Goal: Register for event/course

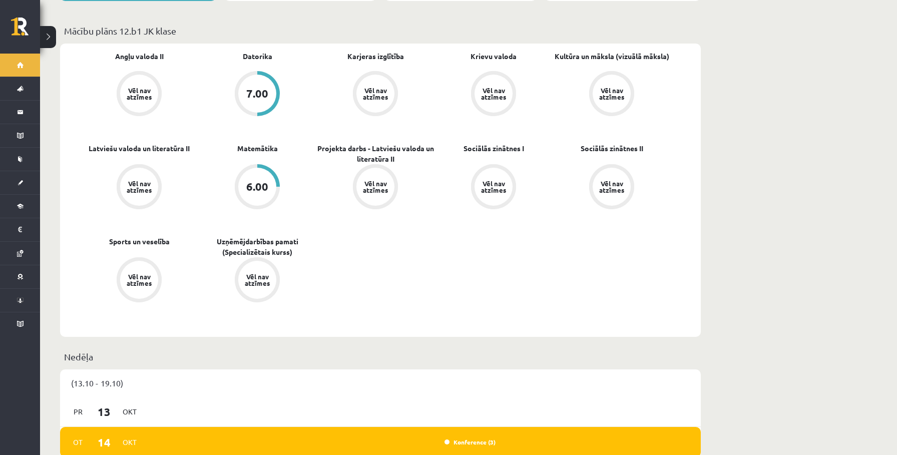
scroll to position [357, 0]
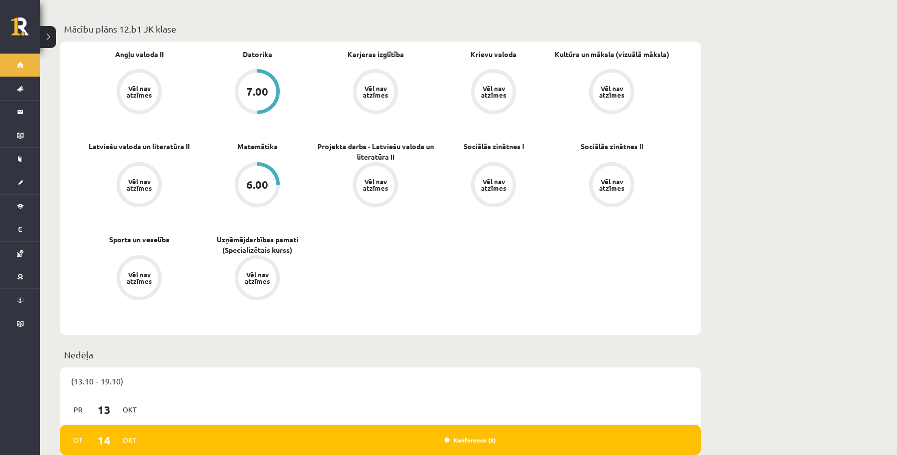
click at [52, 39] on button at bounding box center [48, 37] width 16 height 22
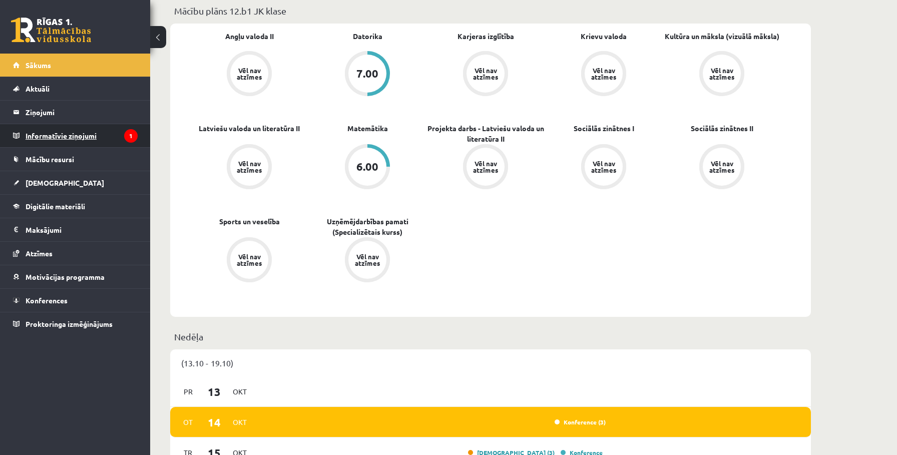
click at [47, 140] on legend "Informatīvie ziņojumi 1" at bounding box center [82, 135] width 112 height 23
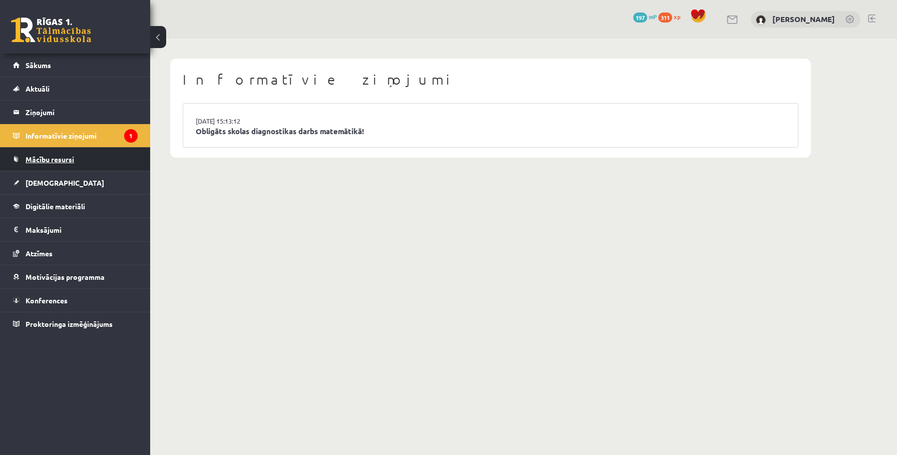
click at [55, 156] on span "Mācību resursi" at bounding box center [50, 159] width 49 height 9
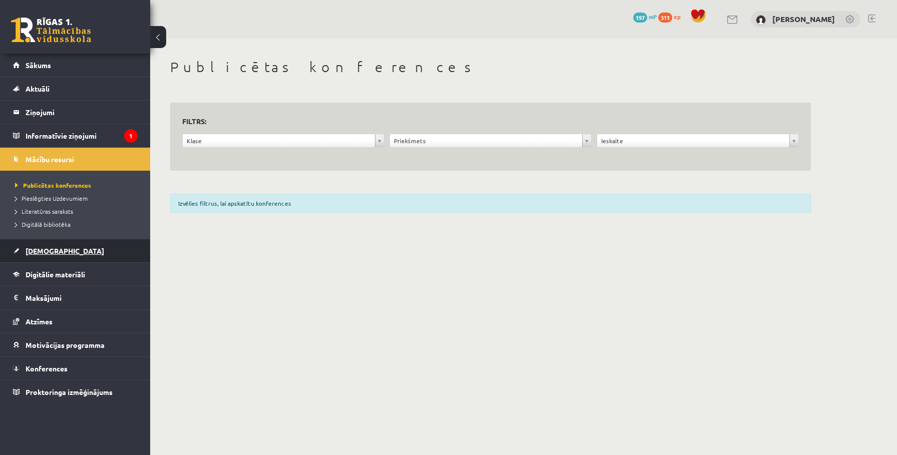
click at [36, 249] on span "[DEMOGRAPHIC_DATA]" at bounding box center [65, 250] width 79 height 9
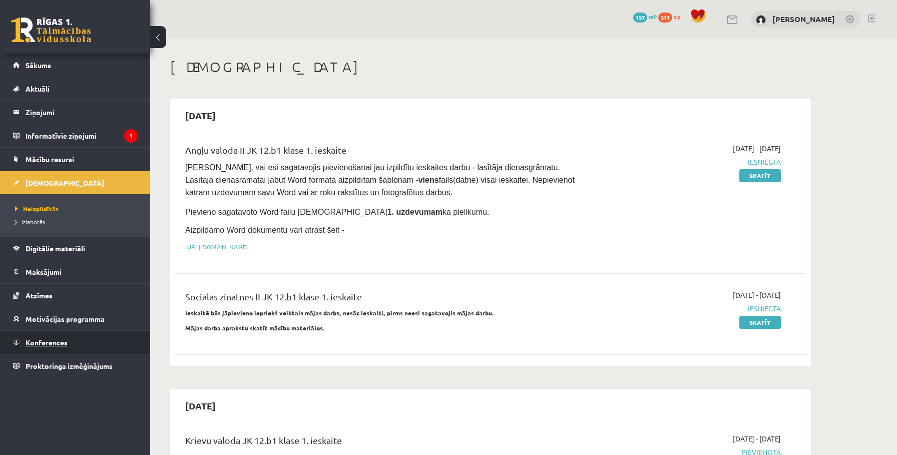
click at [28, 340] on span "Konferences" at bounding box center [47, 342] width 42 height 9
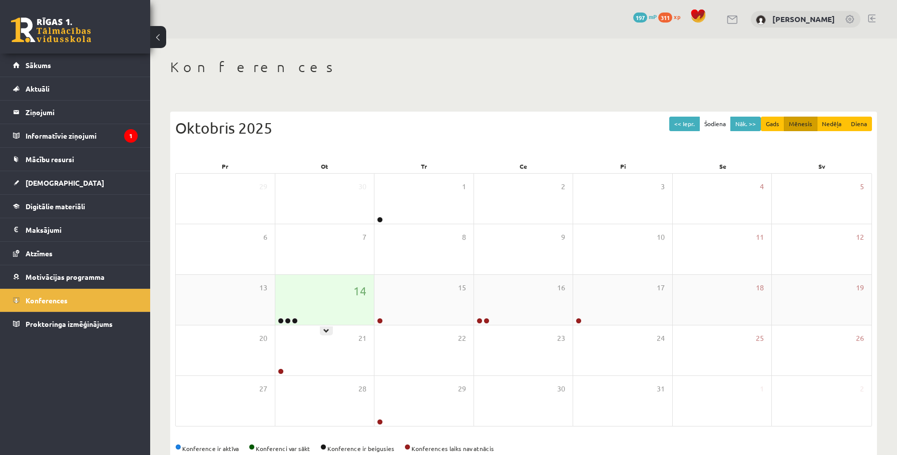
click at [302, 300] on div "14" at bounding box center [324, 300] width 99 height 50
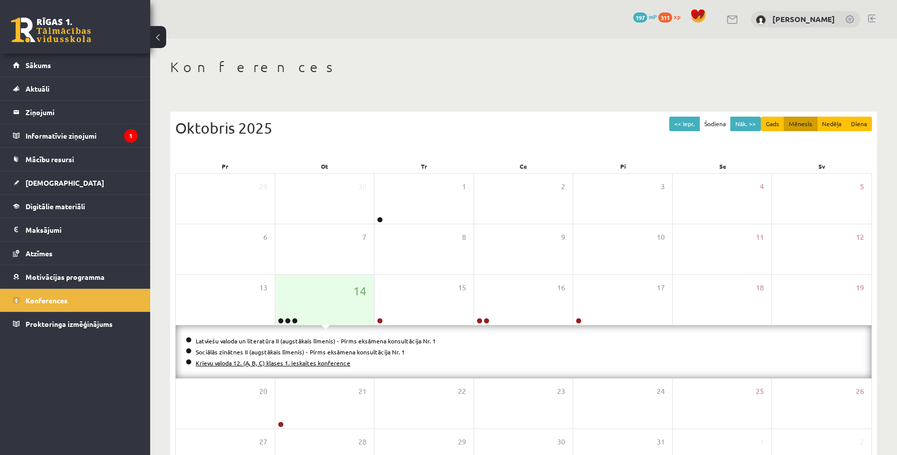
click at [275, 362] on link "Krievu valoda 12. (A, B, C) klases 1. ieskaites konference" at bounding box center [273, 363] width 155 height 8
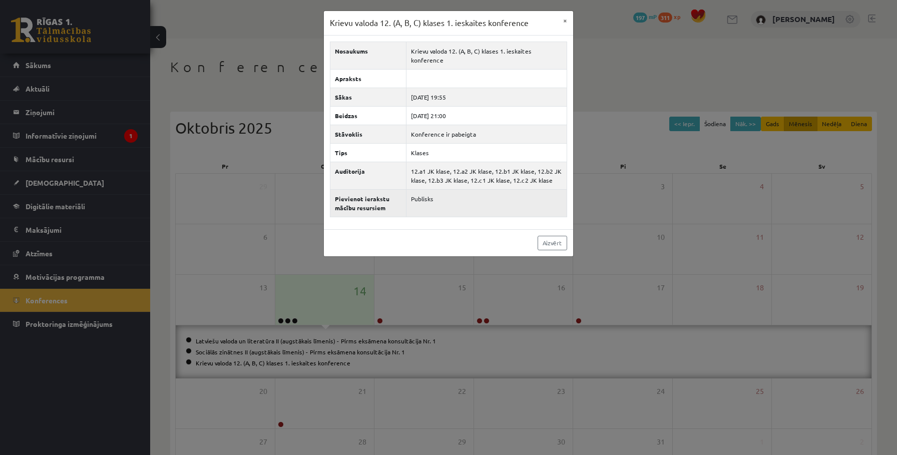
click at [419, 193] on td "Publisks" at bounding box center [486, 203] width 161 height 28
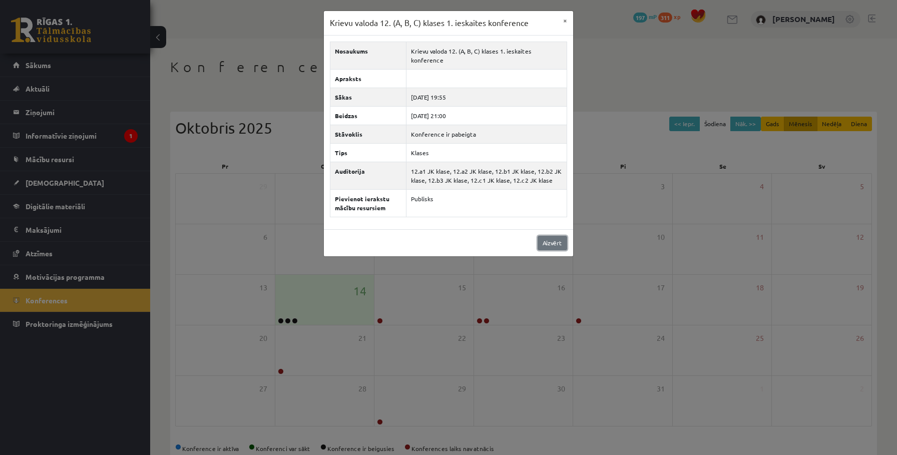
click at [551, 236] on link "Aizvērt" at bounding box center [553, 243] width 30 height 15
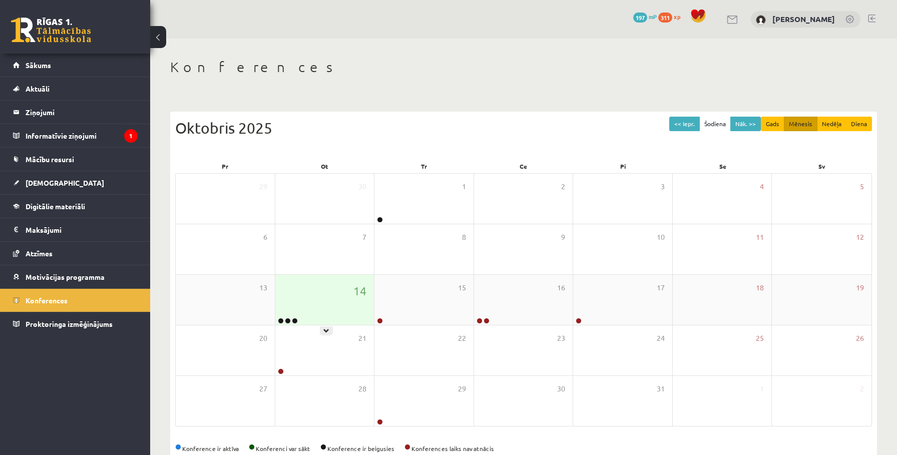
click at [312, 307] on div "14" at bounding box center [324, 300] width 99 height 50
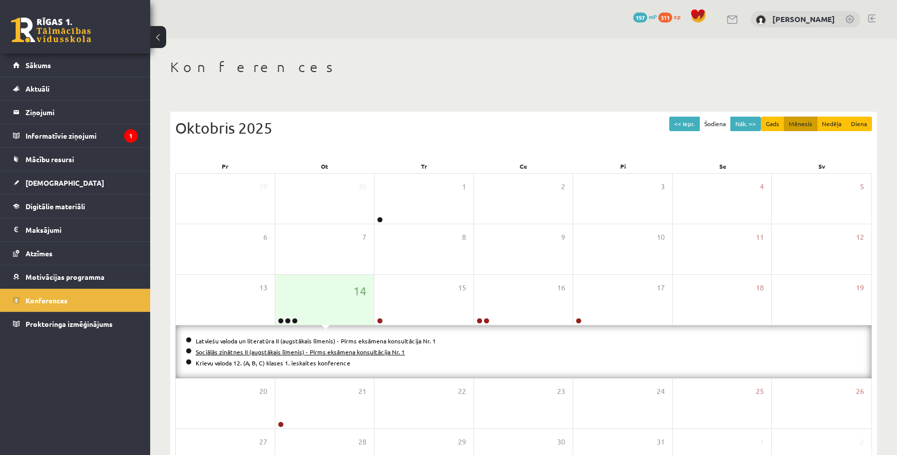
click at [265, 352] on link "Sociālās zinātnes II (augstākais līmenis) - Pirms eksāmena konsultācija Nr. 1" at bounding box center [300, 352] width 209 height 8
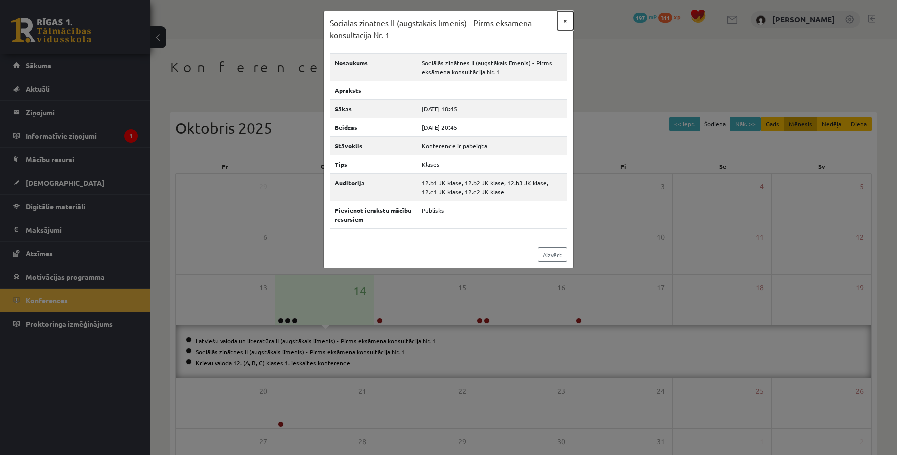
click at [564, 20] on button "×" at bounding box center [565, 20] width 16 height 19
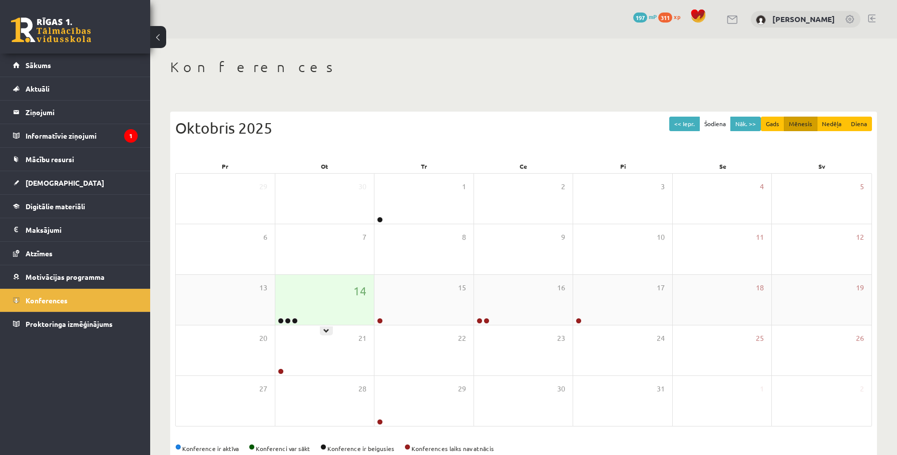
click at [306, 316] on div "14" at bounding box center [324, 300] width 99 height 50
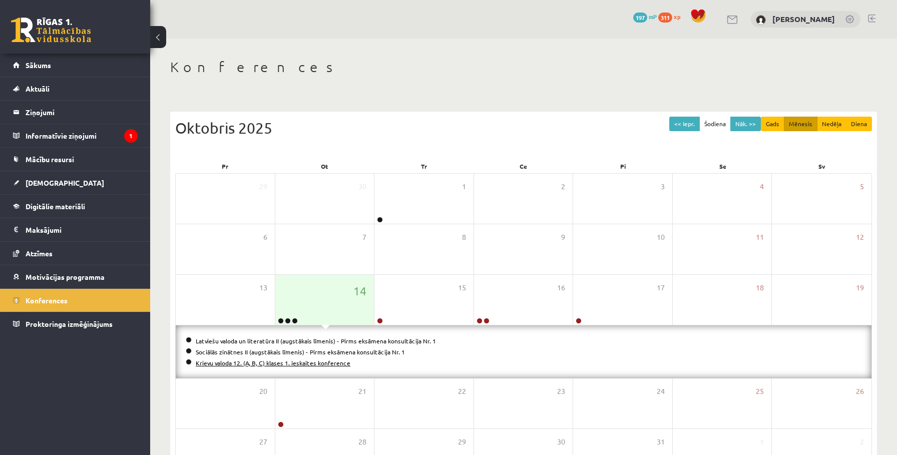
click at [277, 362] on link "Krievu valoda 12. (A, B, C) klases 1. ieskaites konference" at bounding box center [273, 363] width 155 height 8
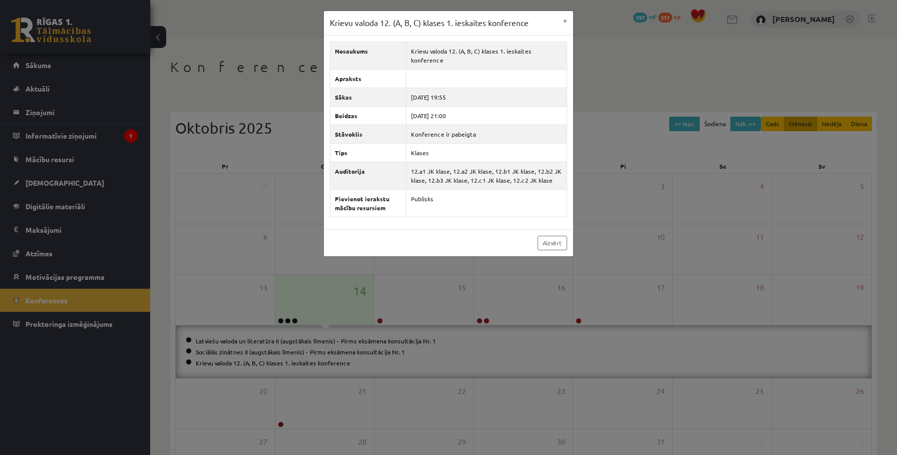
click at [297, 296] on div "Krievu valoda 12. (A, B, C) klases 1. ieskaites konference × Nosaukums Krievu v…" at bounding box center [448, 227] width 897 height 455
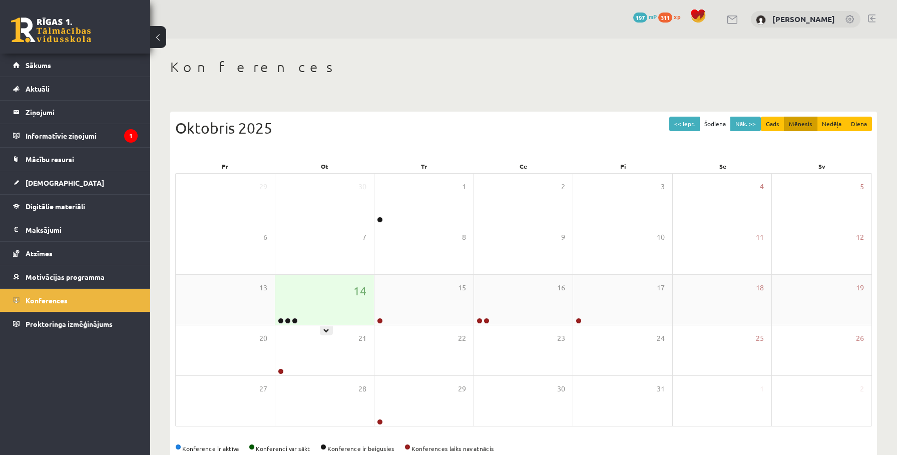
click at [335, 319] on div "14" at bounding box center [324, 300] width 99 height 50
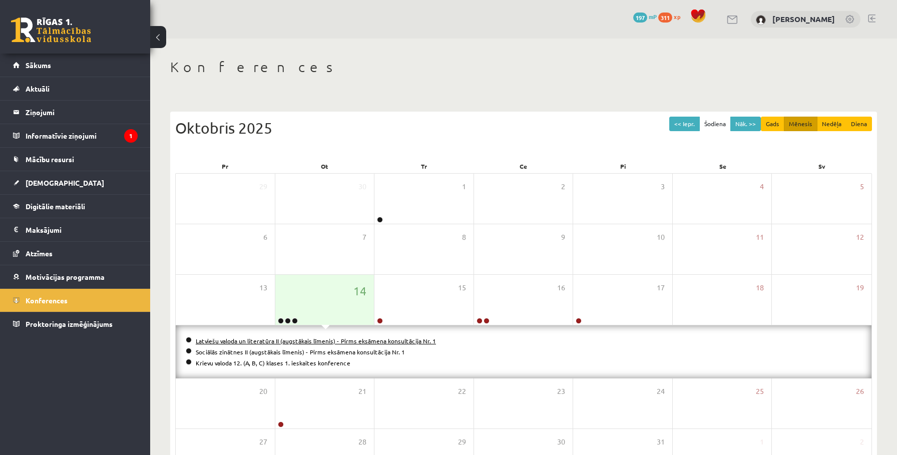
click at [309, 339] on link "Latviešu valoda un literatūra II (augstākais līmenis) - Pirms eksāmena konsultā…" at bounding box center [316, 341] width 240 height 8
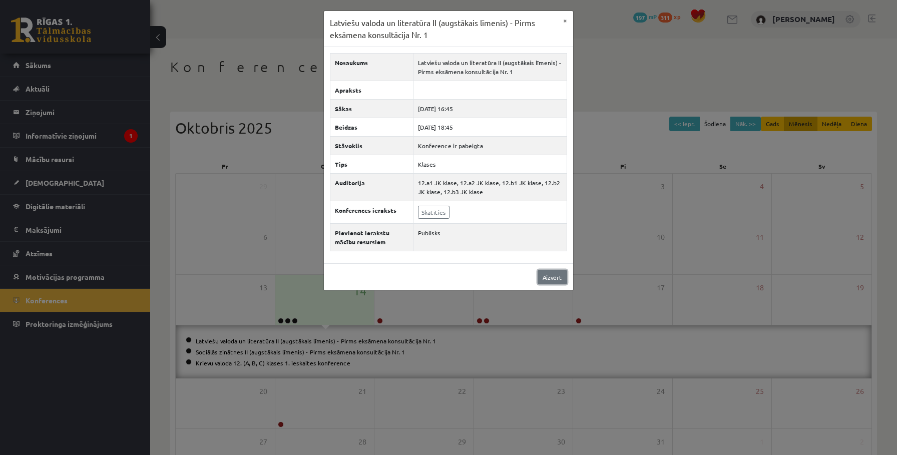
click at [549, 275] on link "Aizvērt" at bounding box center [553, 277] width 30 height 15
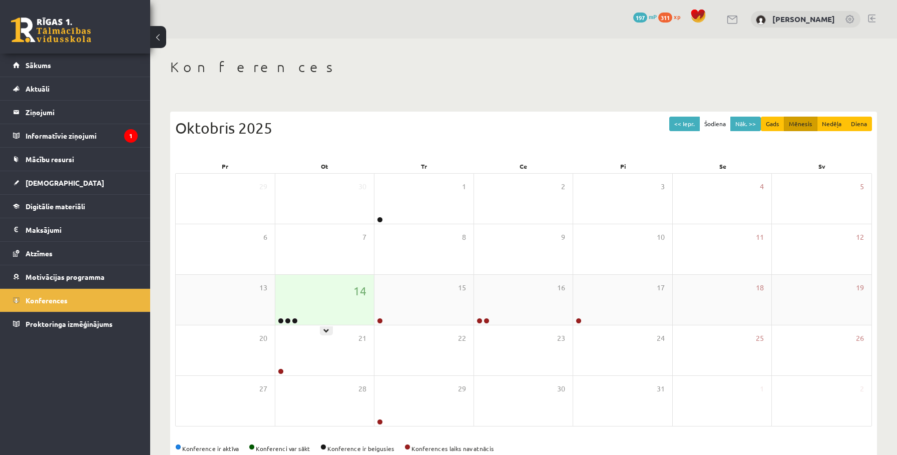
click at [348, 312] on div "14" at bounding box center [324, 300] width 99 height 50
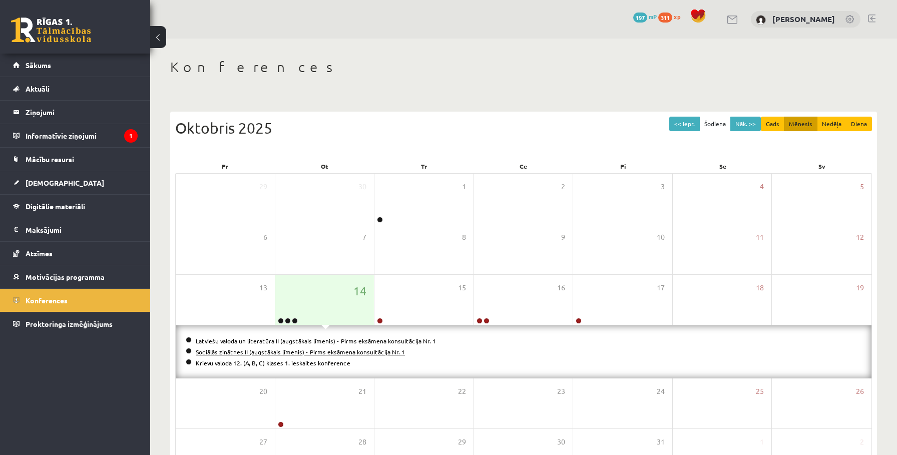
click at [306, 353] on link "Sociālās zinātnes II (augstākais līmenis) - Pirms eksāmena konsultācija Nr. 1" at bounding box center [300, 352] width 209 height 8
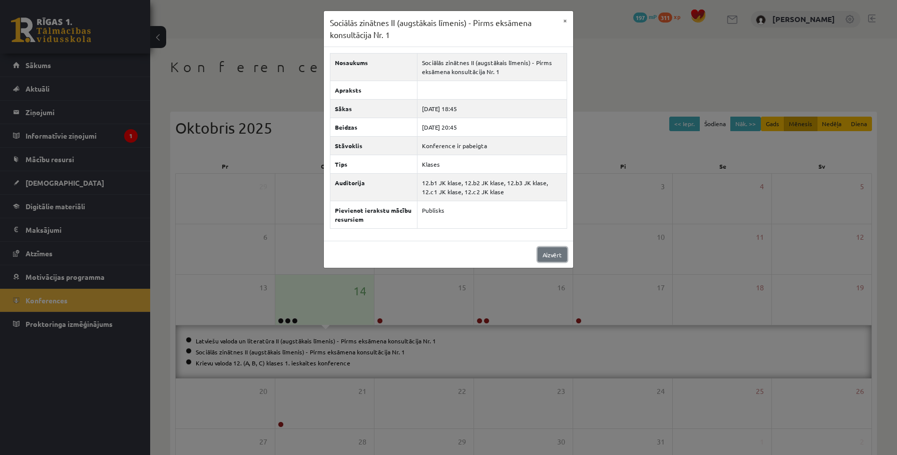
click at [541, 257] on link "Aizvērt" at bounding box center [553, 254] width 30 height 15
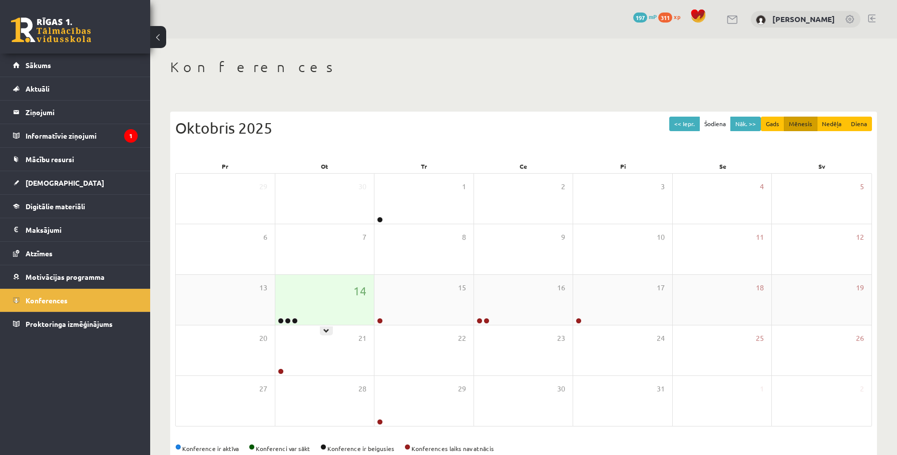
click at [340, 311] on div "14" at bounding box center [324, 300] width 99 height 50
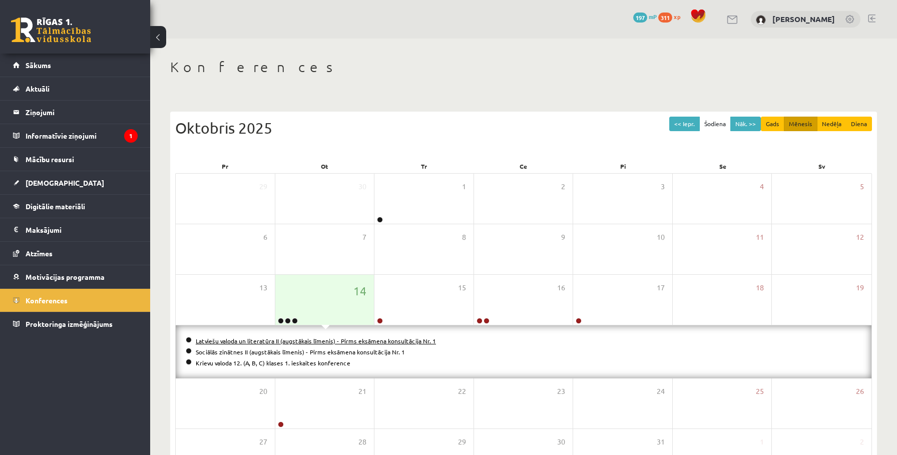
click at [289, 338] on link "Latviešu valoda un literatūra II (augstākais līmenis) - Pirms eksāmena konsultā…" at bounding box center [316, 341] width 240 height 8
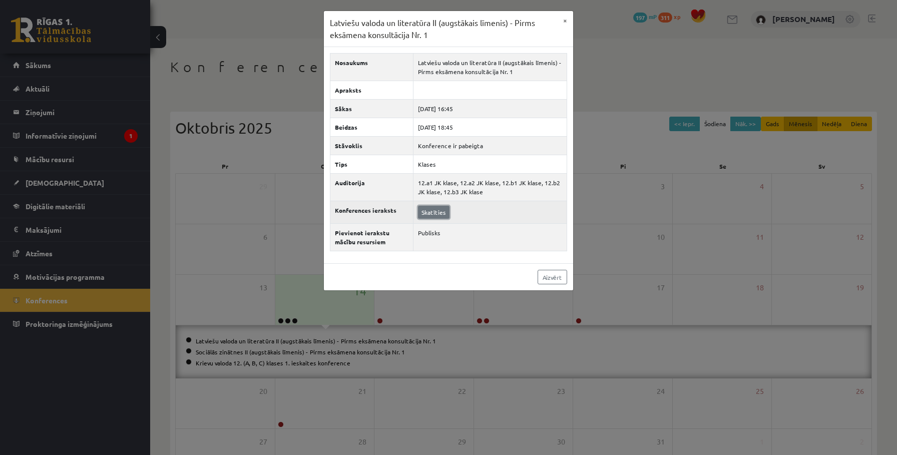
click at [432, 208] on link "Skatīties" at bounding box center [434, 212] width 32 height 13
